Goal: Information Seeking & Learning: Learn about a topic

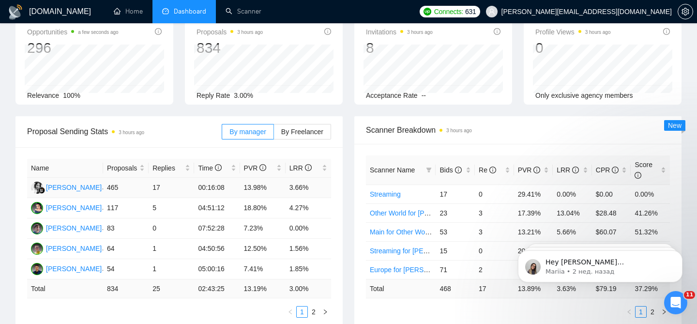
scroll to position [69, 0]
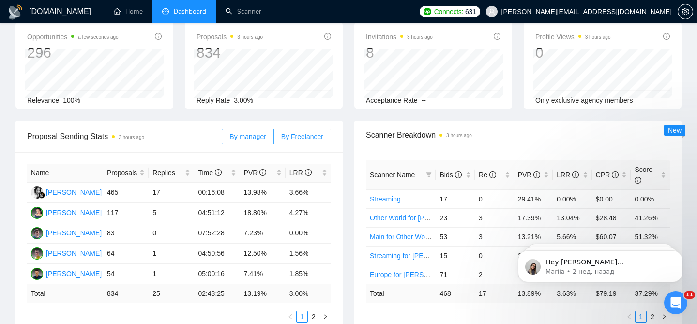
click at [301, 133] on span "By Freelancer" at bounding box center [302, 137] width 42 height 8
click at [274, 139] on input "By Freelancer" at bounding box center [274, 139] width 0 height 0
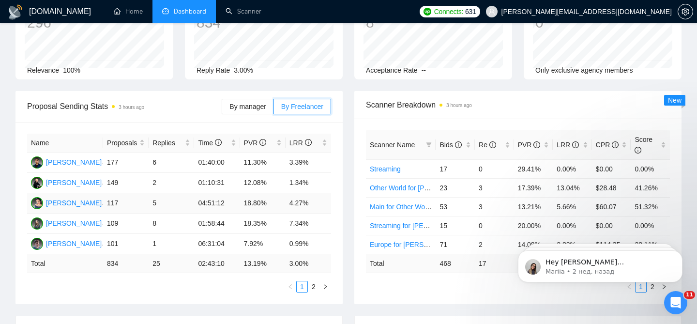
scroll to position [96, 0]
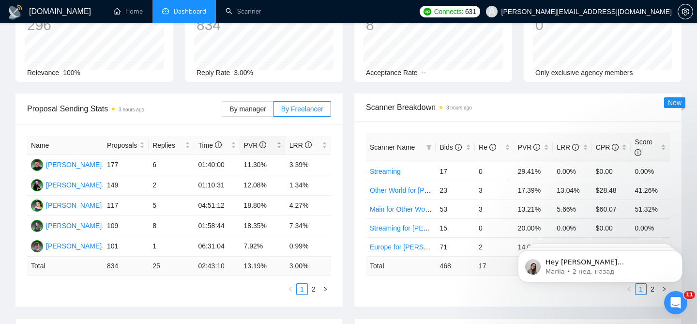
click at [280, 140] on div "PVR" at bounding box center [263, 145] width 38 height 11
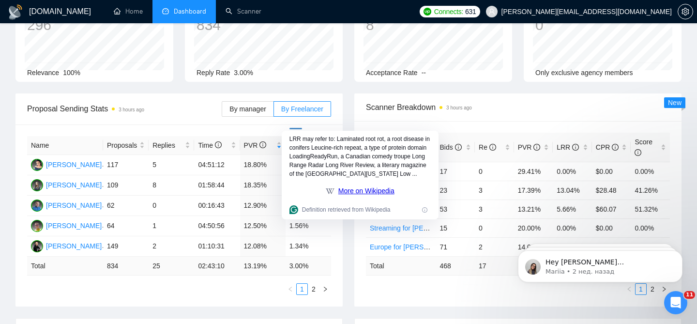
click at [206, 124] on div "Name Proposals Replies Time PVR LRR Hanna Rulevska 117 5 04:51:12 18.80% 4.27% …" at bounding box center [178, 215] width 327 height 182
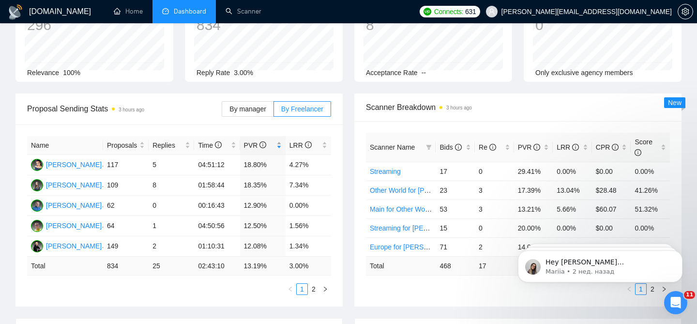
scroll to position [0, 0]
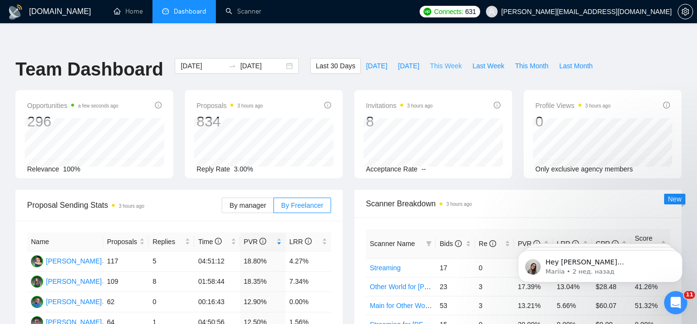
click at [454, 61] on span "This Week" at bounding box center [446, 66] width 32 height 11
type input "2025-09-15"
type input "2025-09-21"
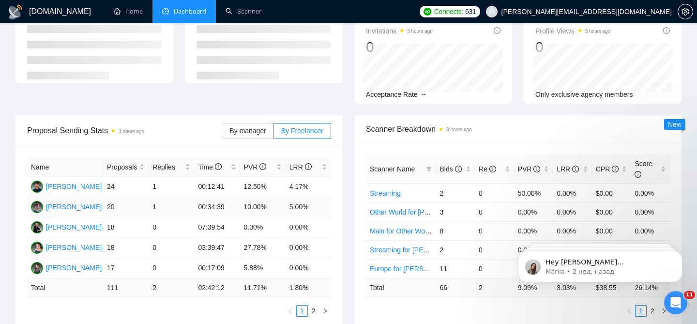
scroll to position [79, 0]
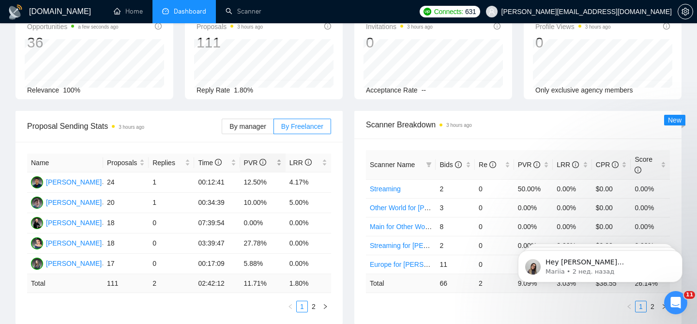
click at [280, 157] on div "PVR" at bounding box center [263, 162] width 38 height 11
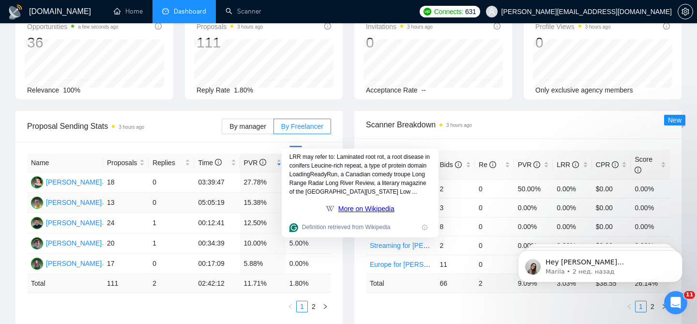
click at [266, 193] on td "15.38%" at bounding box center [263, 203] width 46 height 20
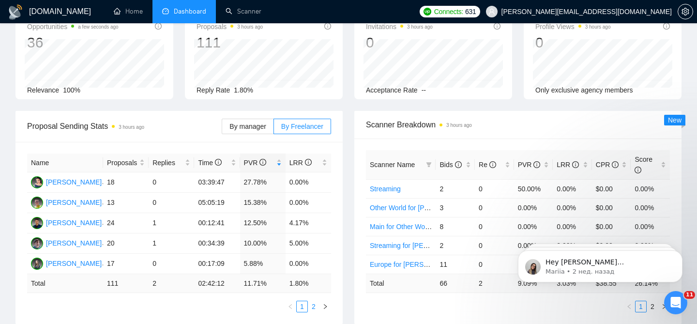
click at [313, 301] on link "2" at bounding box center [314, 306] width 11 height 11
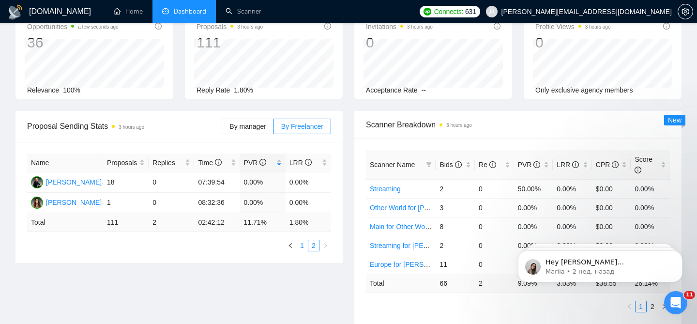
click at [305, 240] on link "1" at bounding box center [302, 245] width 11 height 11
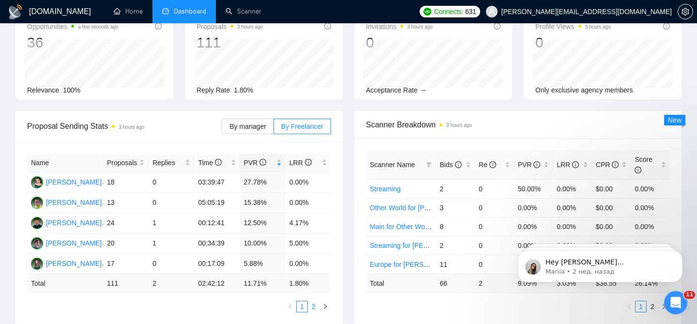
click at [318, 301] on link "2" at bounding box center [314, 306] width 11 height 11
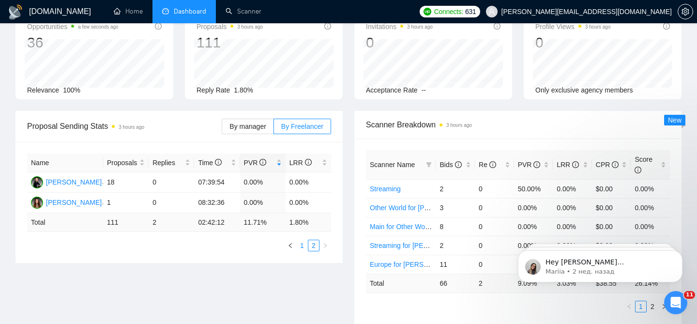
click at [307, 240] on link "1" at bounding box center [302, 245] width 11 height 11
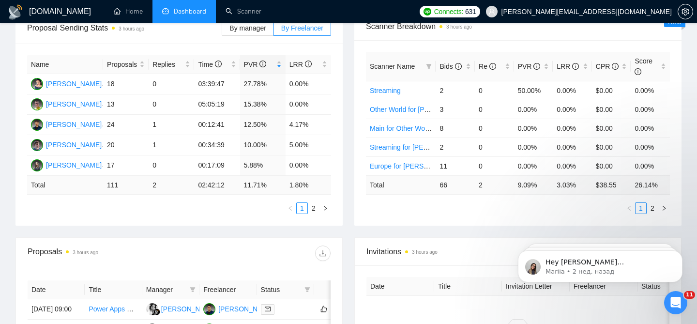
scroll to position [0, 0]
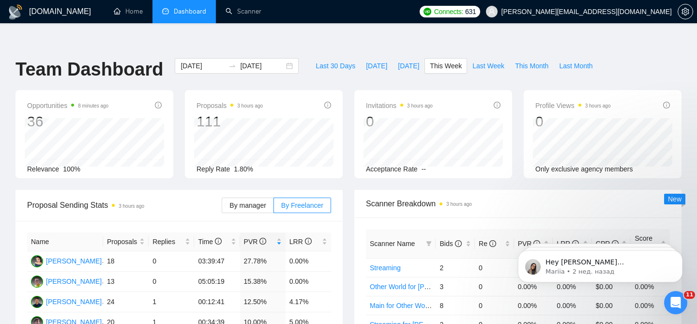
click at [347, 164] on div "Opportunities 8 minutes ago 36 Relevance 100% Proposals 3 hours ago 111 Reply R…" at bounding box center [349, 140] width 678 height 100
click at [243, 15] on link "Scanner" at bounding box center [244, 11] width 36 height 8
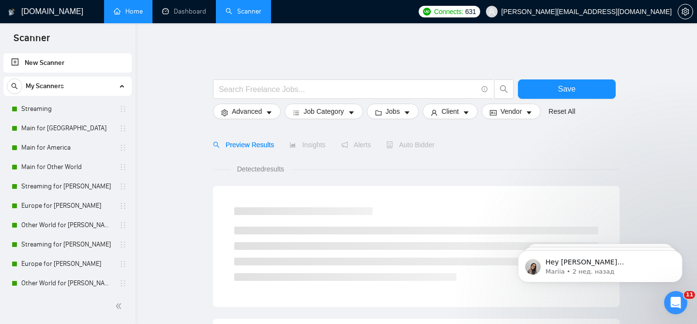
click at [143, 14] on link "Home" at bounding box center [128, 11] width 29 height 8
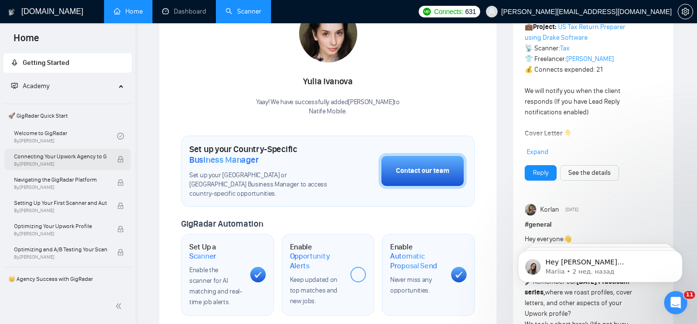
scroll to position [148, 0]
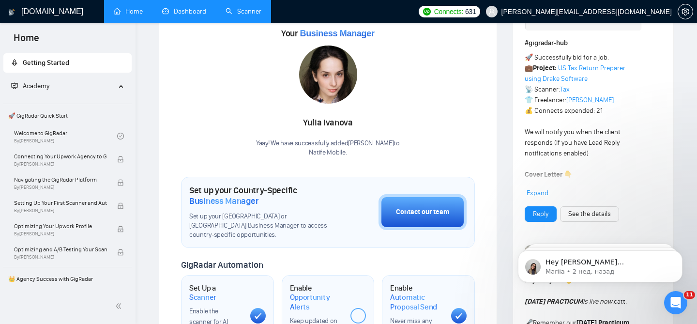
click at [170, 10] on link "Dashboard" at bounding box center [184, 11] width 44 height 8
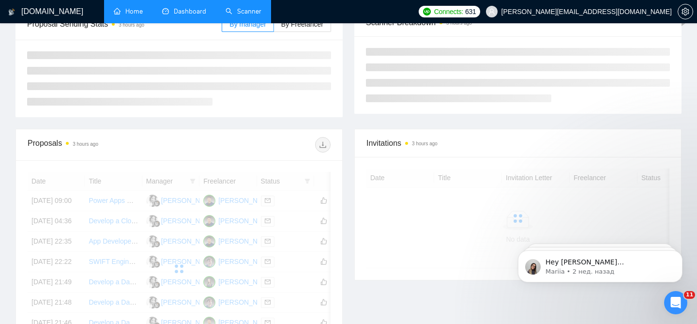
click at [227, 12] on link "Scanner" at bounding box center [244, 11] width 36 height 8
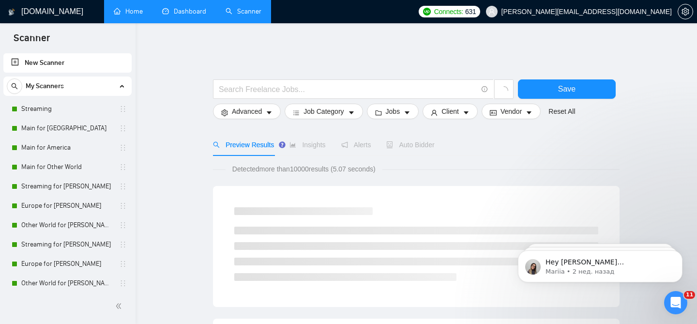
click at [188, 12] on link "Dashboard" at bounding box center [184, 11] width 44 height 8
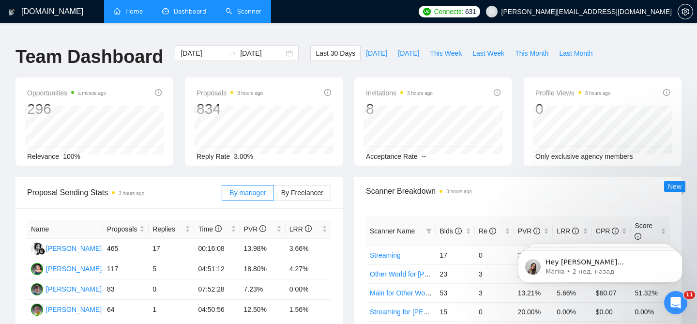
click at [262, 15] on link "Scanner" at bounding box center [244, 11] width 36 height 8
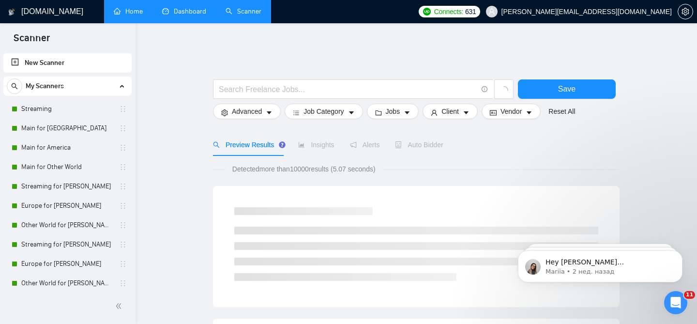
click at [205, 15] on link "Dashboard" at bounding box center [184, 11] width 44 height 8
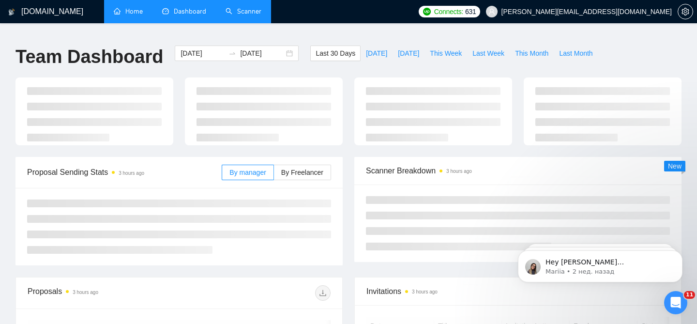
click at [123, 9] on link "Home" at bounding box center [128, 11] width 29 height 8
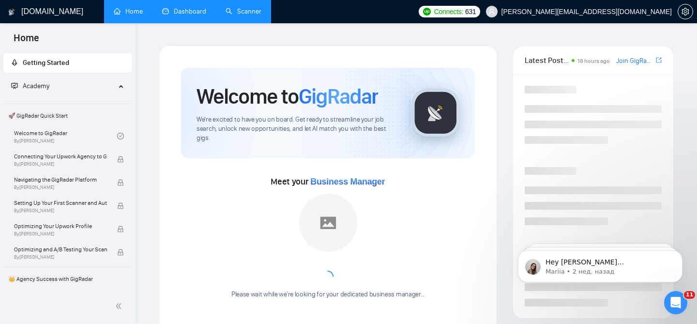
click at [188, 9] on link "Dashboard" at bounding box center [184, 11] width 44 height 8
